Goal: Transaction & Acquisition: Purchase product/service

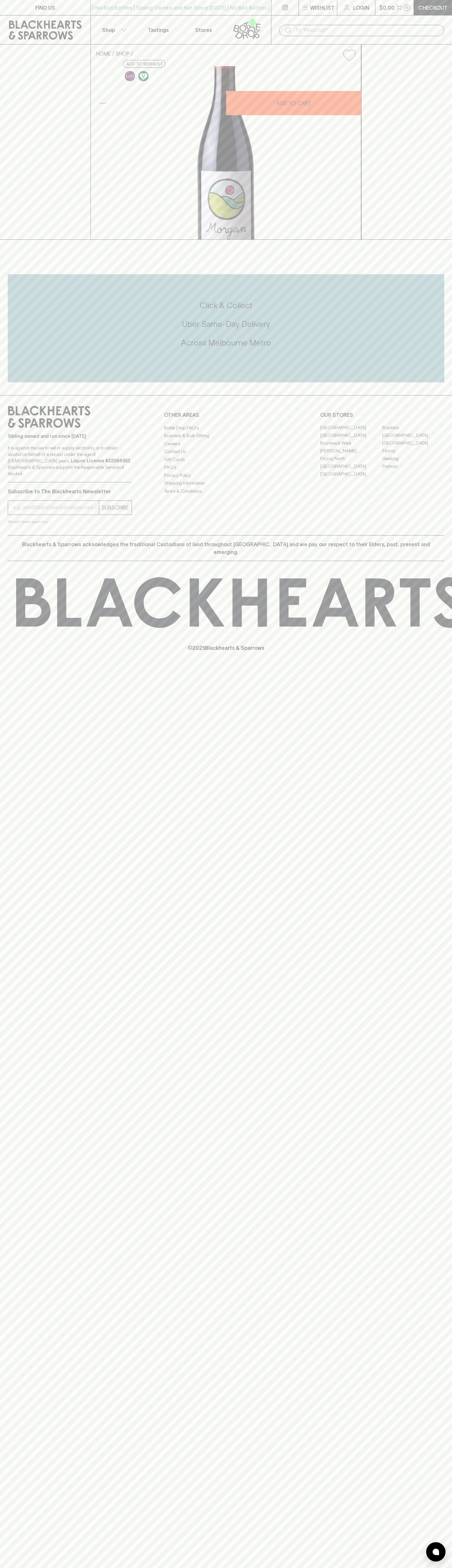
click at [397, 31] on input "text" at bounding box center [366, 30] width 144 height 10
click at [428, 1567] on html "FIND US | No Bad Bottles | Sibling Owned and Run Since 2006 | No Bad Bottles | …" at bounding box center [226, 784] width 452 height 1568
click at [55, 1567] on html "FIND US | No Bad Bottles | Sibling Owned and Run Since 2006 | No Bad Bottles | …" at bounding box center [226, 784] width 452 height 1568
click at [9, 1035] on div "FIND US | No Bad Bottles | Sibling Owned and Run Since 2006 | No Bad Bottles | …" at bounding box center [226, 784] width 452 height 1568
